Goal: Task Accomplishment & Management: Complete application form

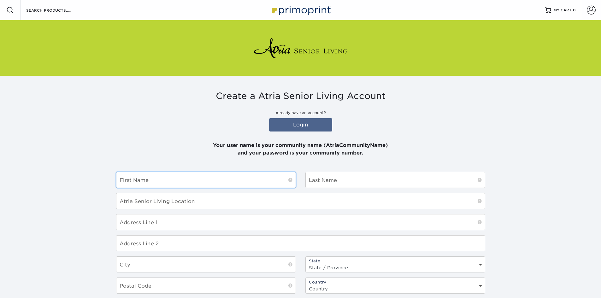
click at [181, 179] on input "text" at bounding box center [205, 179] width 179 height 15
type input "[PERSON_NAME]"
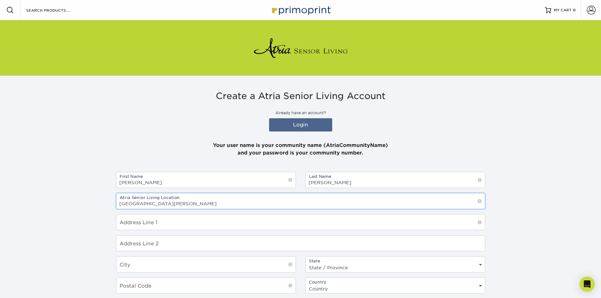
type input "[GEOGRAPHIC_DATA][PERSON_NAME]"
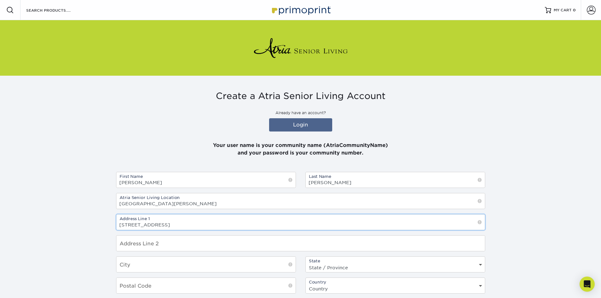
type input "[STREET_ADDRESS]"
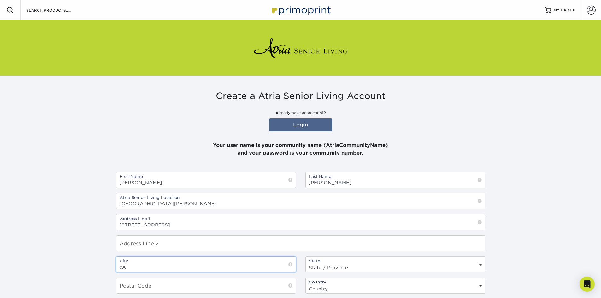
type input "c"
type input "[GEOGRAPHIC_DATA]"
select select "AB"
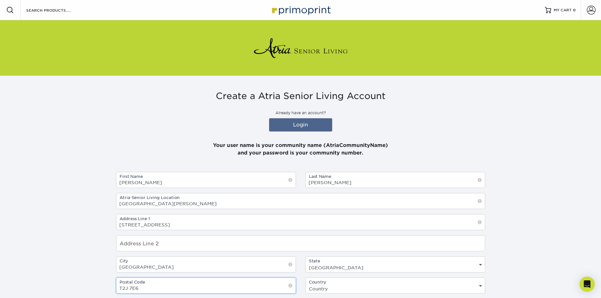
type input "T2J 7E6"
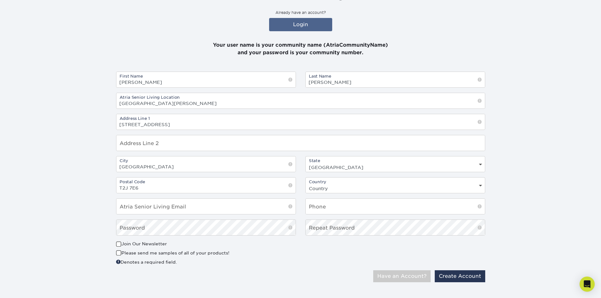
scroll to position [107, 0]
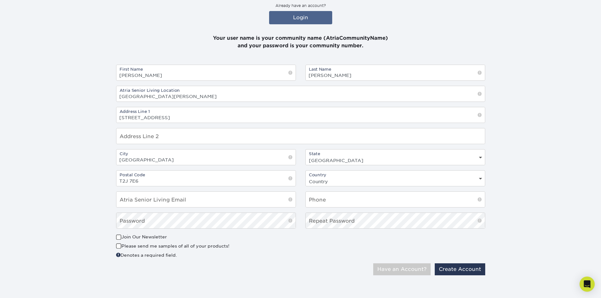
click at [401, 182] on select "Country [GEOGRAPHIC_DATA] [GEOGRAPHIC_DATA]" at bounding box center [395, 181] width 179 height 9
select select "CA"
click at [306, 177] on select "Country [GEOGRAPHIC_DATA] [GEOGRAPHIC_DATA]" at bounding box center [395, 181] width 179 height 9
click at [363, 195] on input "text" at bounding box center [395, 199] width 179 height 15
click at [118, 236] on span at bounding box center [118, 237] width 5 height 6
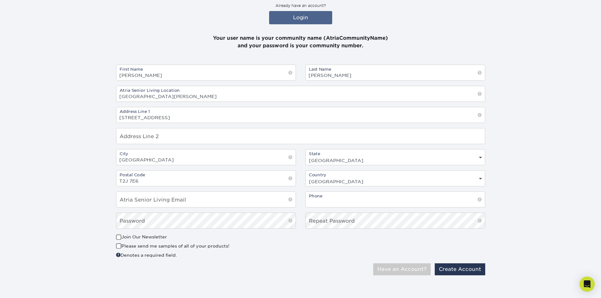
click at [0, 0] on input "Join Our Newsletter" at bounding box center [0, 0] width 0 height 0
click at [378, 200] on input "text" at bounding box center [395, 199] width 179 height 15
type input "4032784004"
click at [276, 197] on input "email" at bounding box center [205, 199] width 179 height 15
type input "[EMAIL_ADDRESS][PERSON_NAME][DOMAIN_NAME]"
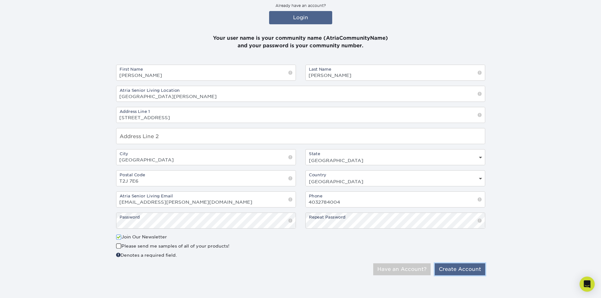
click at [474, 274] on button "Create Account" at bounding box center [460, 269] width 50 height 12
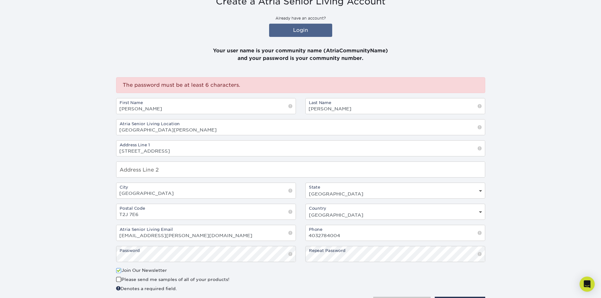
scroll to position [126, 0]
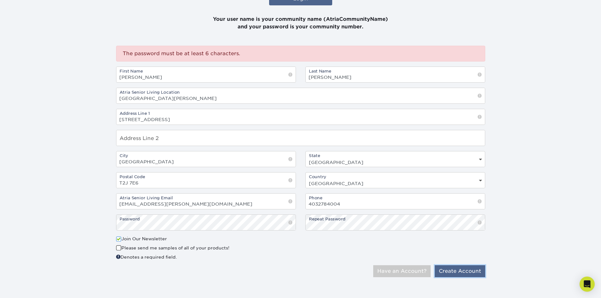
click at [454, 271] on button "Create Account" at bounding box center [460, 271] width 50 height 12
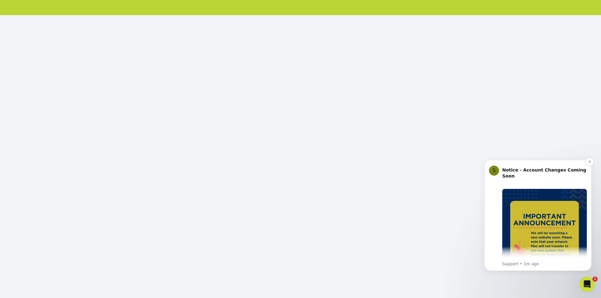
scroll to position [74, 0]
